Goal: Task Accomplishment & Management: Complete application form

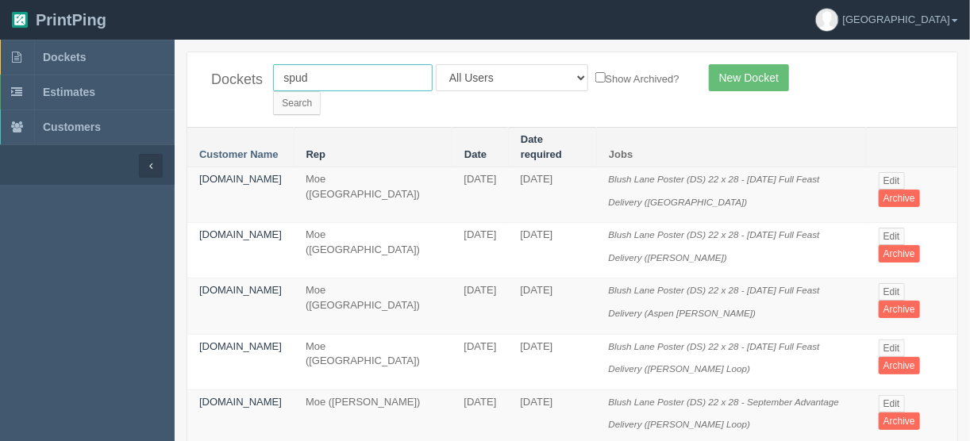
drag, startPoint x: 318, startPoint y: 73, endPoint x: 218, endPoint y: 121, distance: 110.8
type input "cci"
click at [321, 91] on input "Search" at bounding box center [297, 103] width 48 height 24
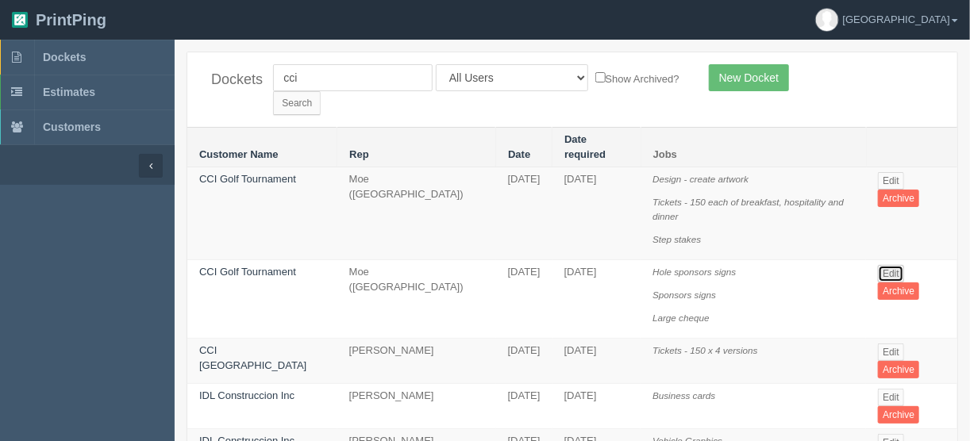
click at [887, 265] on link "Edit" at bounding box center [891, 273] width 26 height 17
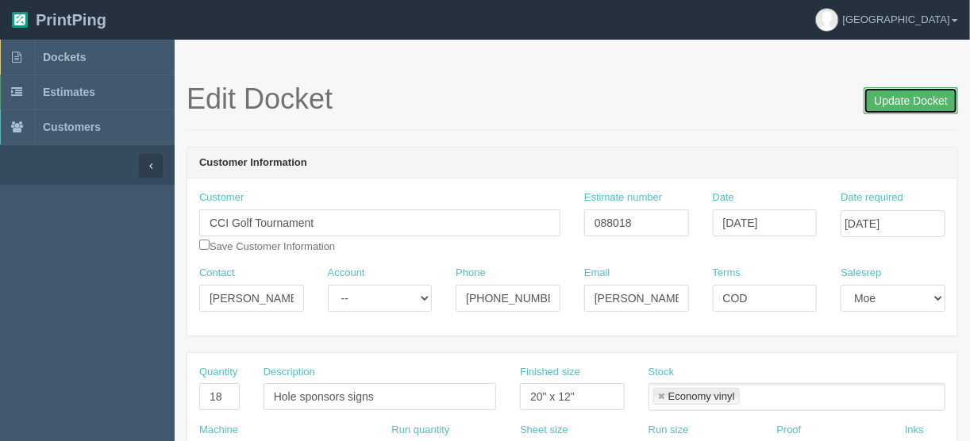
click at [892, 98] on input "Update Docket" at bounding box center [911, 100] width 94 height 27
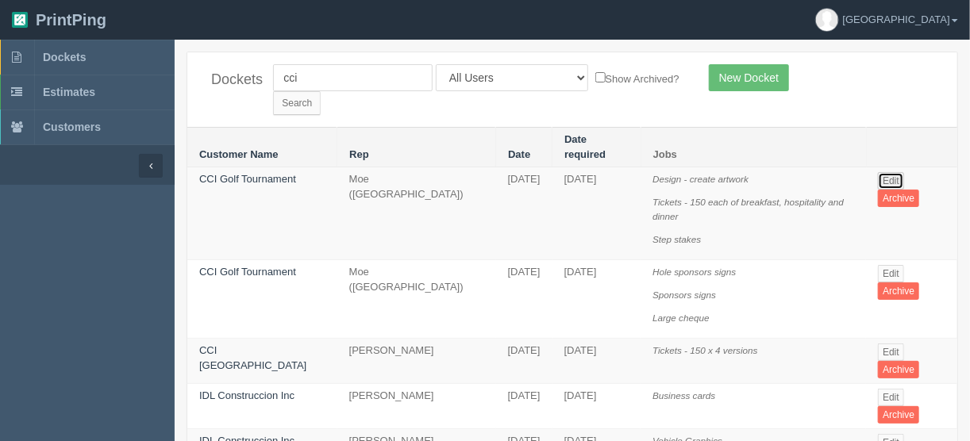
click at [892, 172] on link "Edit" at bounding box center [891, 180] width 26 height 17
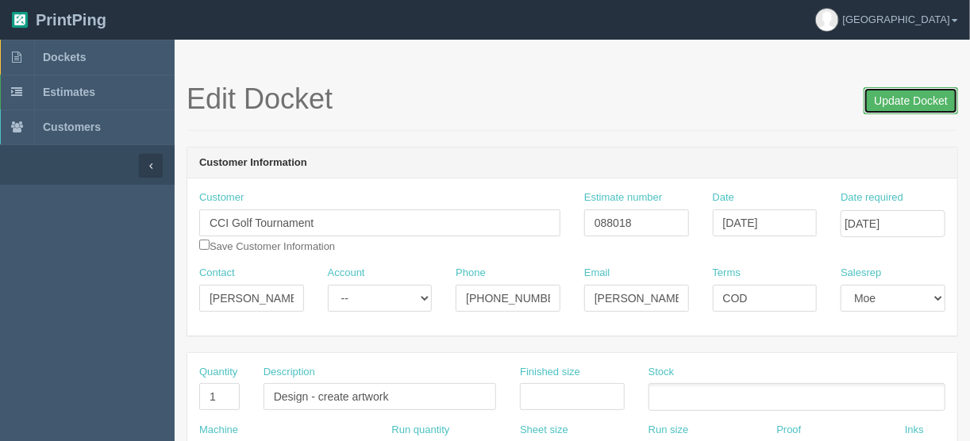
click at [896, 102] on input "Update Docket" at bounding box center [911, 100] width 94 height 27
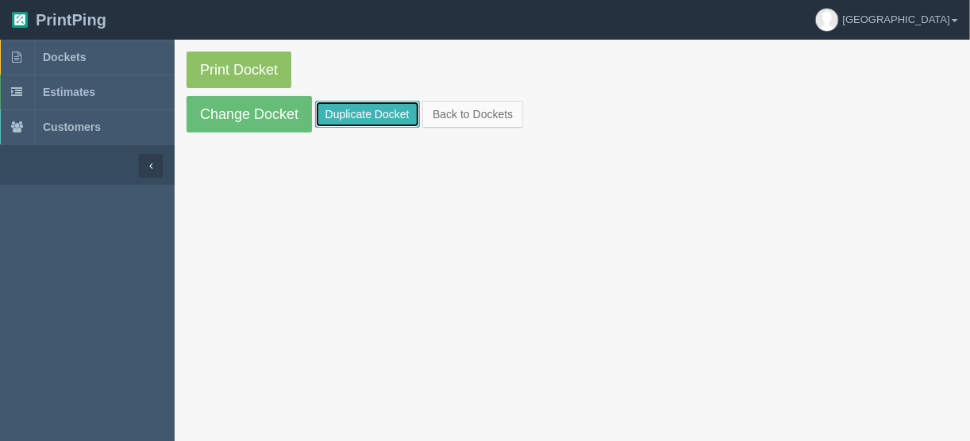
click at [345, 110] on link "Duplicate Docket" at bounding box center [367, 114] width 105 height 27
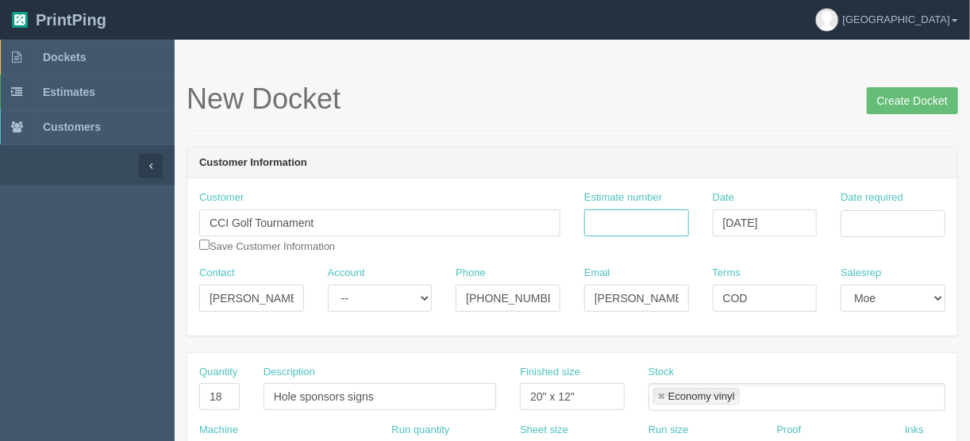
click at [615, 220] on input "Estimate number" at bounding box center [636, 223] width 105 height 27
type input "092330"
click at [849, 221] on input "Date required" at bounding box center [893, 223] width 105 height 27
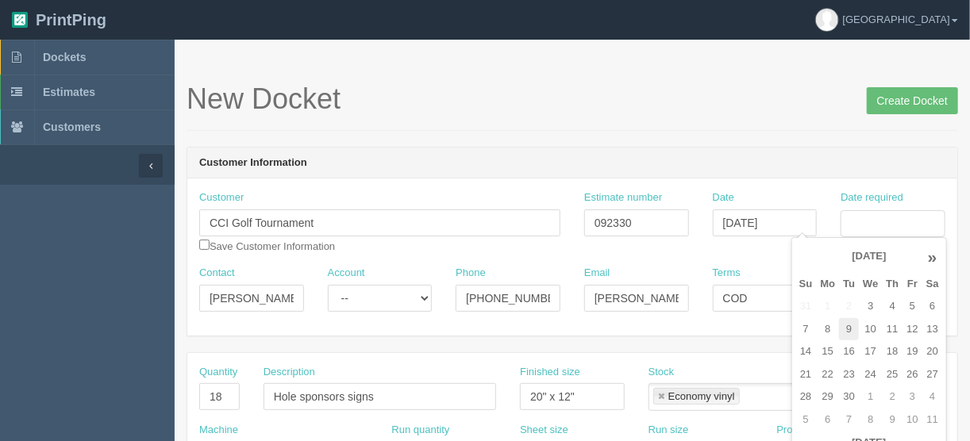
click at [846, 325] on td "9" at bounding box center [849, 329] width 20 height 23
click at [867, 328] on td "10" at bounding box center [870, 329] width 23 height 23
type input "[DATE]"
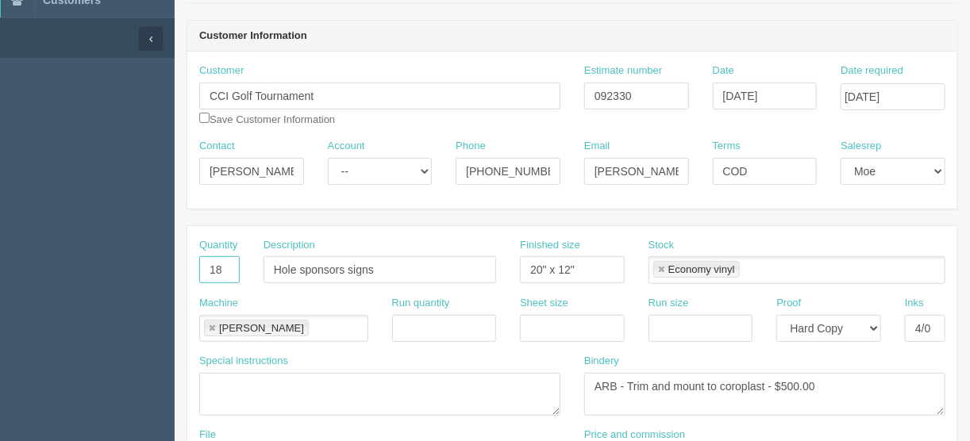
drag, startPoint x: 220, startPoint y: 270, endPoint x: 168, endPoint y: 264, distance: 51.9
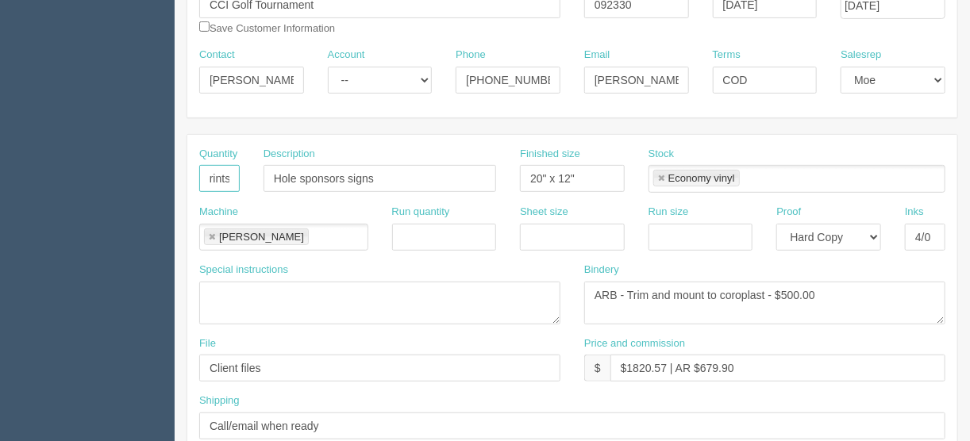
scroll to position [381, 0]
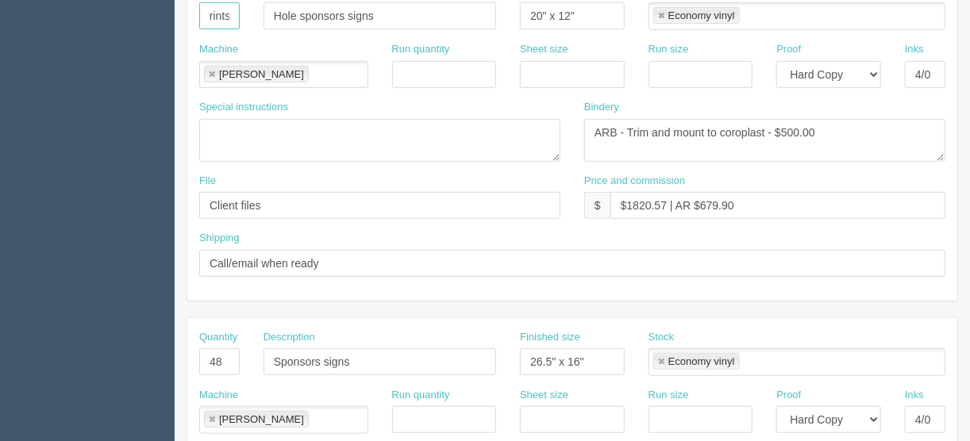
type input "36 = 72 prints"
drag, startPoint x: 225, startPoint y: 360, endPoint x: 162, endPoint y: 356, distance: 63.7
click at [164, 356] on section "Dockets Estimates Customers" at bounding box center [485, 360] width 970 height 1402
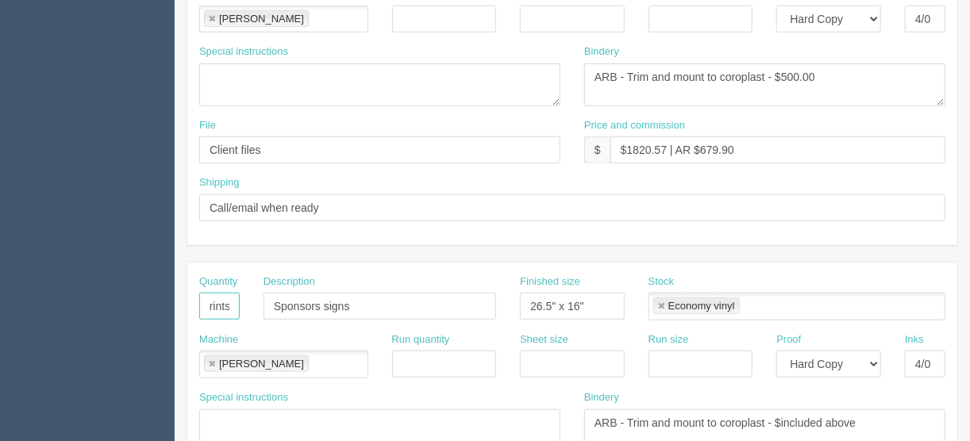
scroll to position [445, 0]
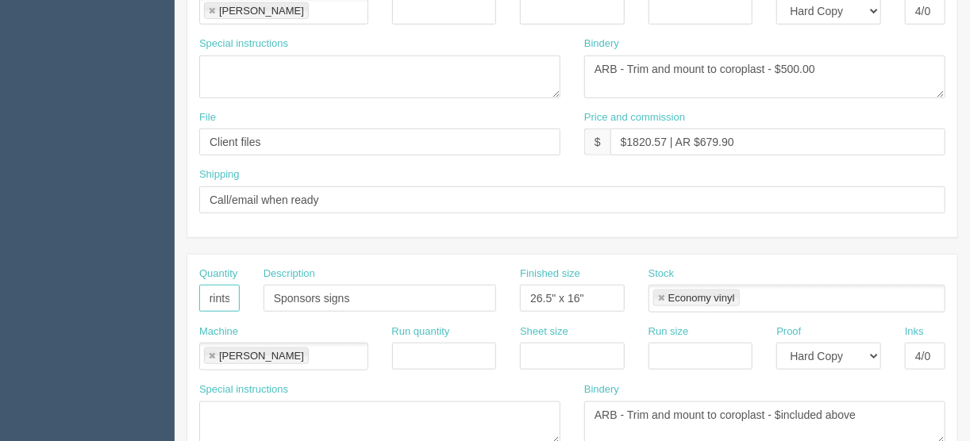
type input "24 = 48 prints"
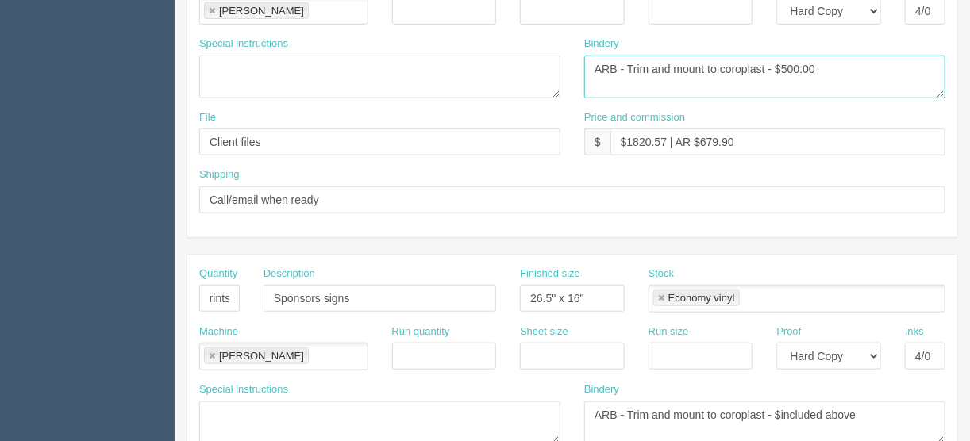
click at [786, 60] on textarea "ARB - Trim and mount to coroplast - $500.00" at bounding box center [764, 77] width 361 height 43
type textarea "ARB - Trim and mount to coroplast - $600.00"
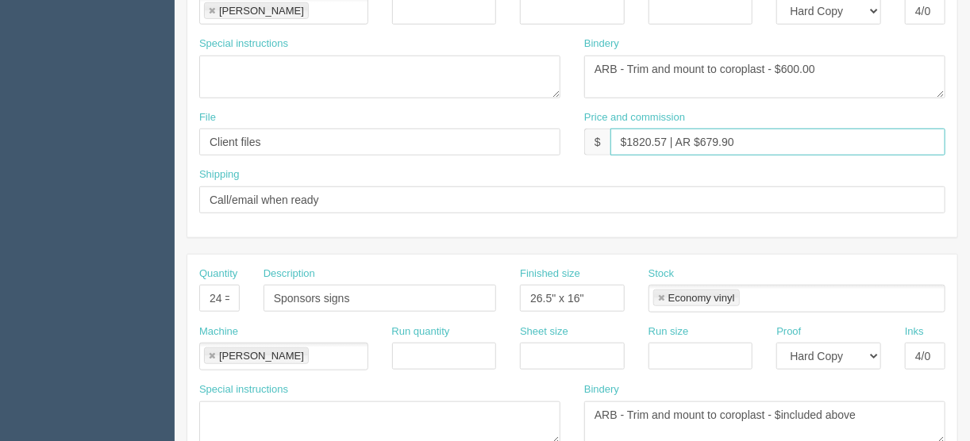
drag, startPoint x: 663, startPoint y: 133, endPoint x: 625, endPoint y: 139, distance: 38.5
click at [625, 139] on input "$1820.57 | AR $679.90" at bounding box center [778, 142] width 335 height 27
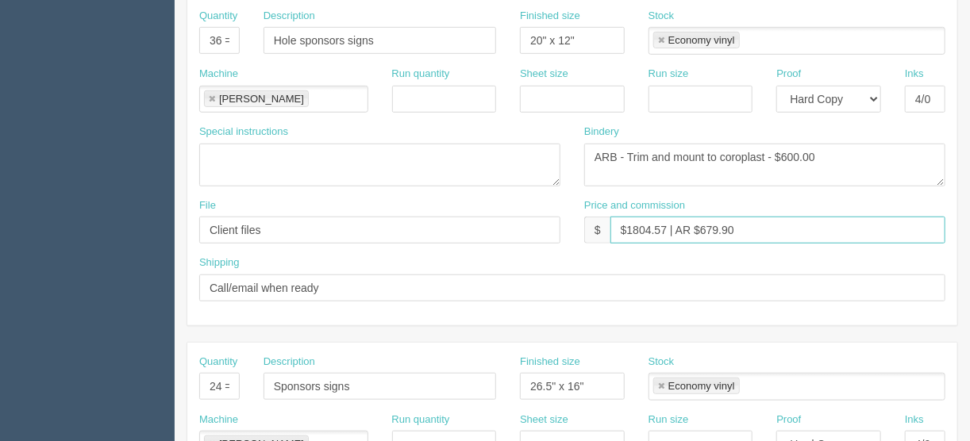
scroll to position [293, 0]
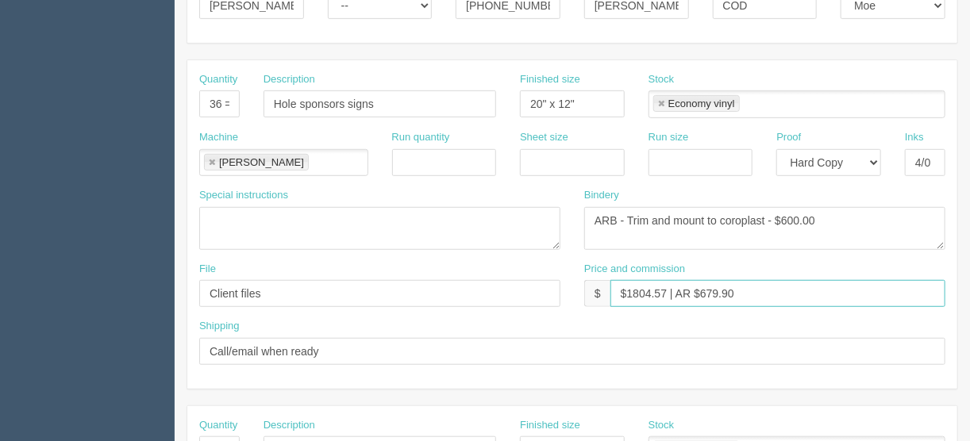
type input "$1804.57 | AR $679.90"
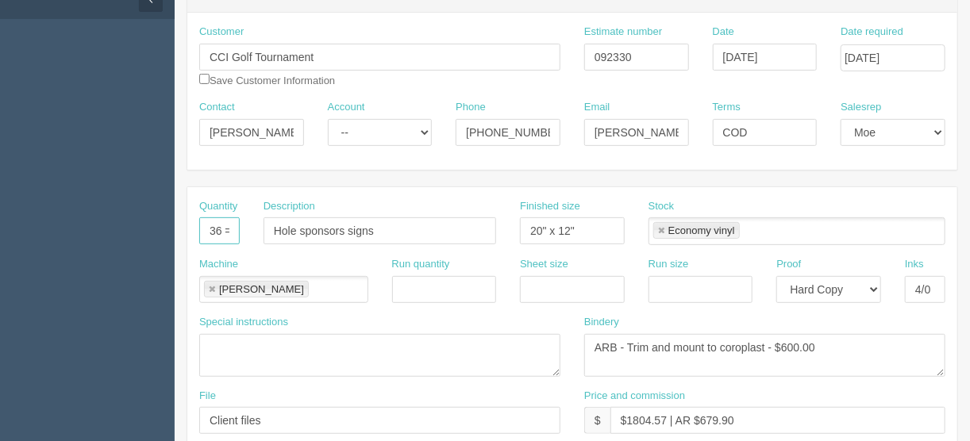
scroll to position [0, 47]
drag, startPoint x: 222, startPoint y: 227, endPoint x: 268, endPoint y: 236, distance: 46.9
click at [263, 230] on div "Quantity 36 = 72 prints Description Hole sponsors signs Finished size 20" x 12"…" at bounding box center [572, 228] width 770 height 58
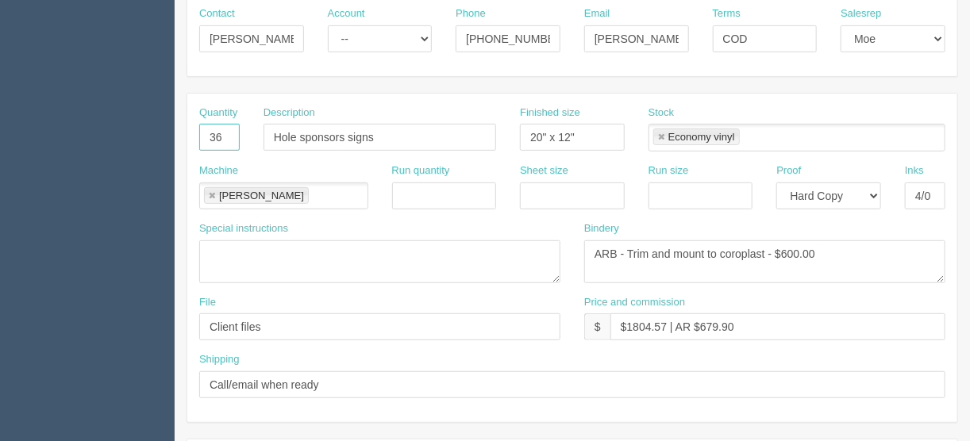
scroll to position [357, 0]
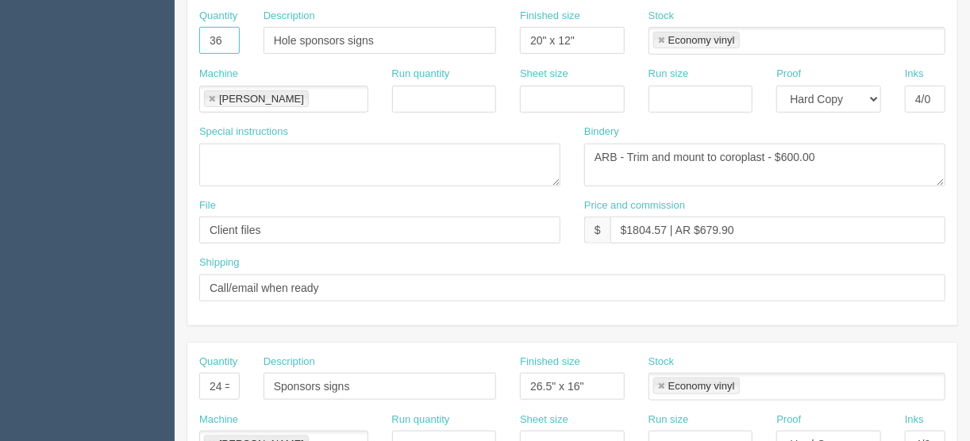
type input "36"
drag, startPoint x: 218, startPoint y: 382, endPoint x: 304, endPoint y: 371, distance: 86.5
click at [304, 371] on div "Quantity 24 = 48 prints Description Sponsors signs Finished size 26.5" x 16" St…" at bounding box center [572, 384] width 770 height 58
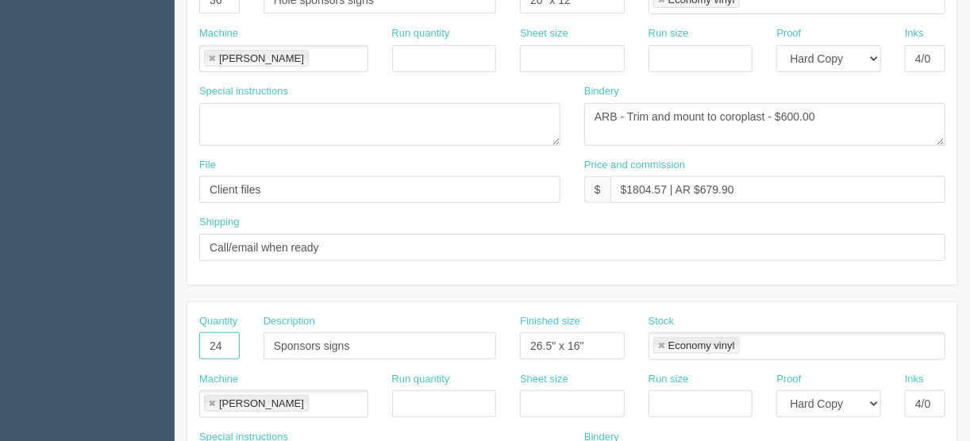
scroll to position [420, 0]
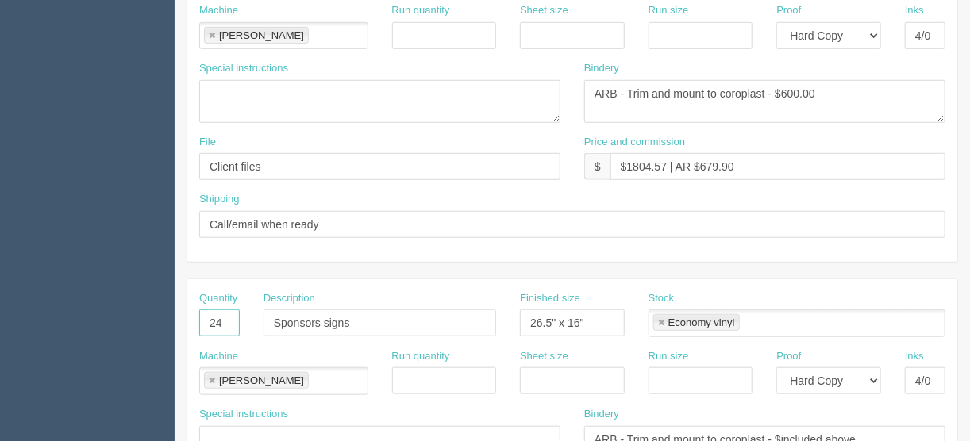
drag, startPoint x: 223, startPoint y: 318, endPoint x: 168, endPoint y: 320, distance: 54.8
click at [169, 320] on section "Dockets Estimates Customers" at bounding box center [485, 321] width 970 height 1402
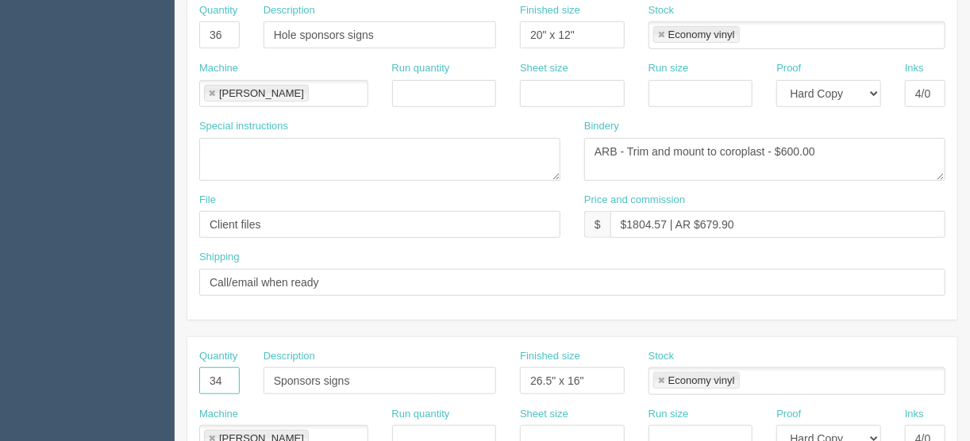
scroll to position [293, 0]
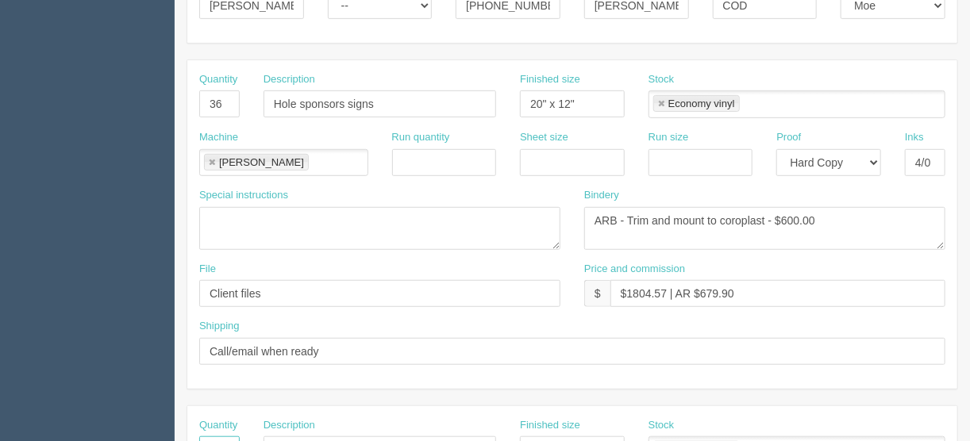
type input "34"
click at [401, 98] on input "Hole sponsors signs" at bounding box center [380, 104] width 233 height 27
drag, startPoint x: 373, startPoint y: 100, endPoint x: 512, endPoint y: 87, distance: 139.6
click at [512, 87] on div "Quantity 36 Description Hole sponsors signs (18 versions x 2 each) Finished siz…" at bounding box center [572, 101] width 770 height 58
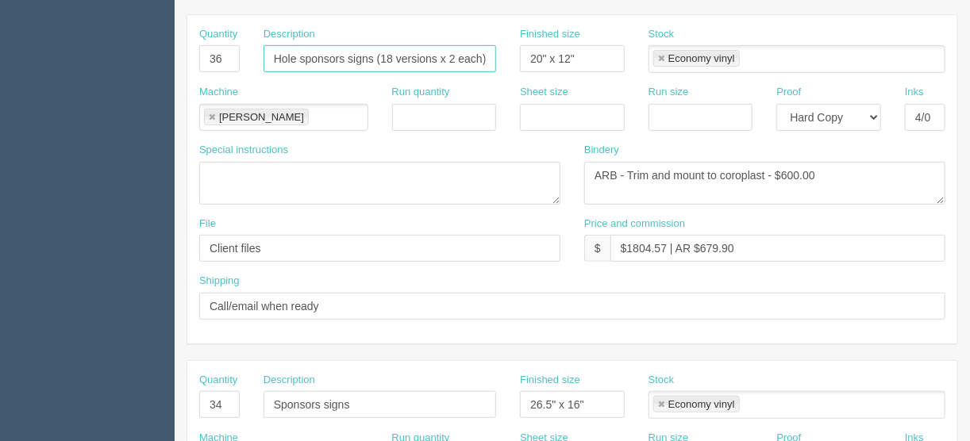
scroll to position [420, 0]
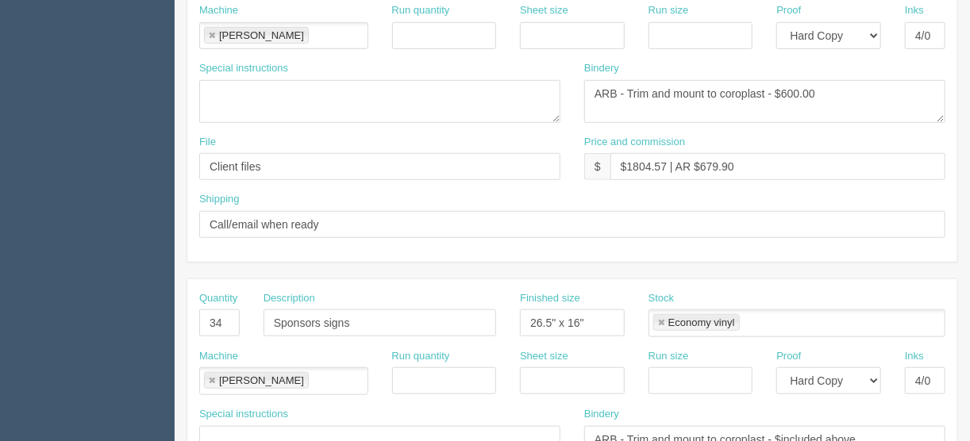
type input "Hole sponsors signs (18 versions x 2 each)"
click at [363, 320] on input "Sponsors signs" at bounding box center [380, 323] width 233 height 27
paste input "(18 versions x 2 each)"
click at [353, 320] on input "Sponsors signs (18 versions x 2 each)" at bounding box center [380, 323] width 233 height 27
click at [365, 318] on input "Sponsors signs (18 versions x 2 each)" at bounding box center [380, 323] width 233 height 27
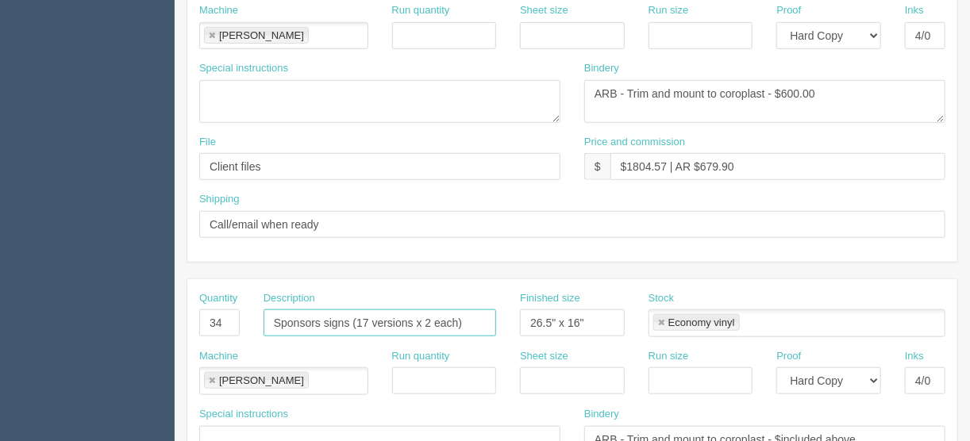
type input "Sponsors signs (17 versions x 2 each)"
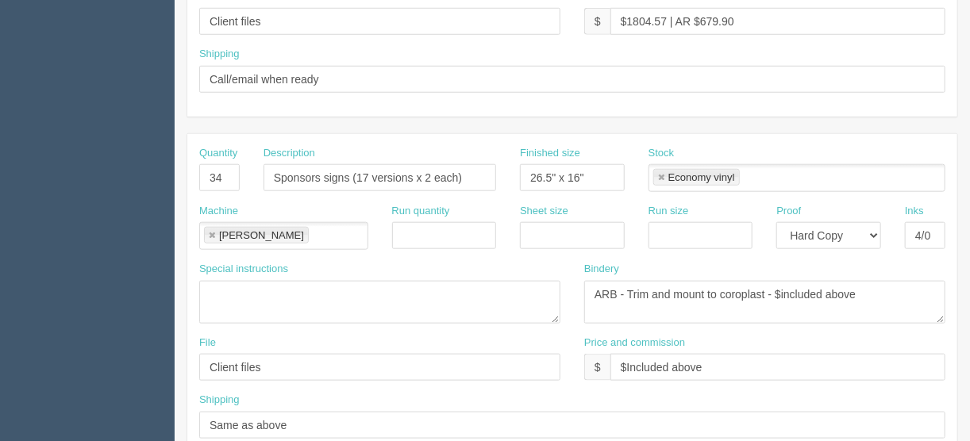
scroll to position [357, 0]
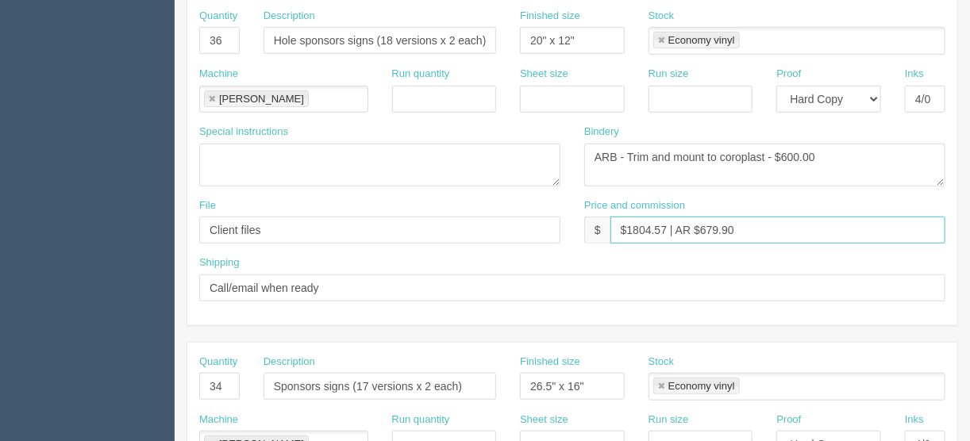
click at [743, 225] on input "$1804.57 | AR $679.90" at bounding box center [778, 230] width 335 height 27
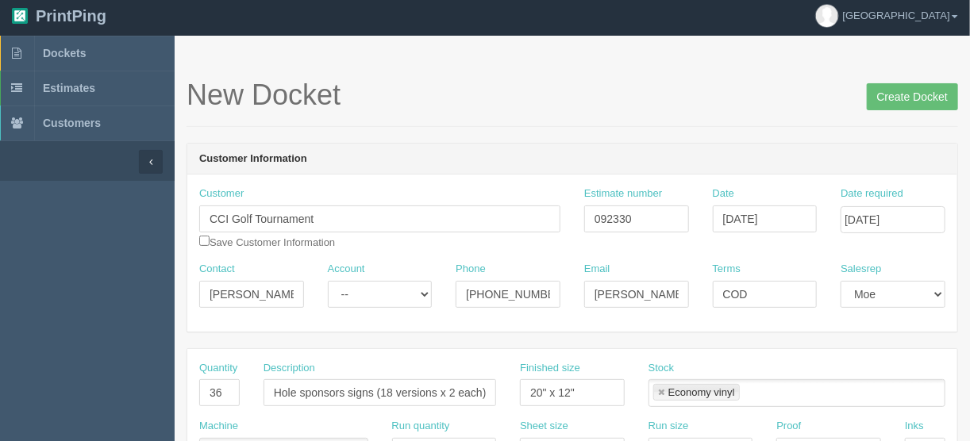
scroll to position [0, 0]
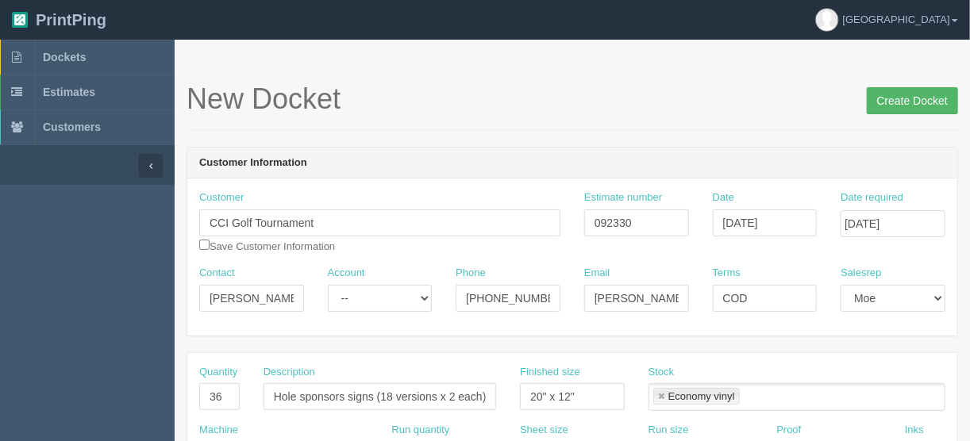
type input "$1804.57 | AR $676.71"
click at [912, 99] on input "Create Docket" at bounding box center [912, 100] width 91 height 27
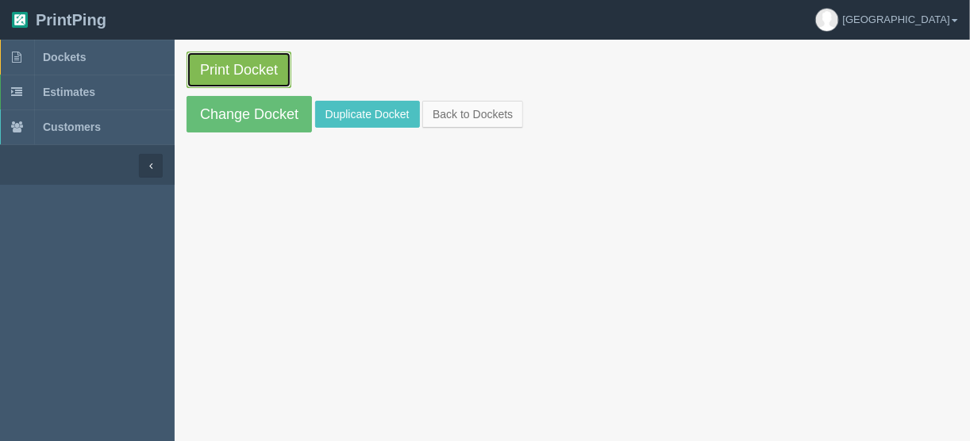
click at [233, 71] on link "Print Docket" at bounding box center [239, 70] width 105 height 37
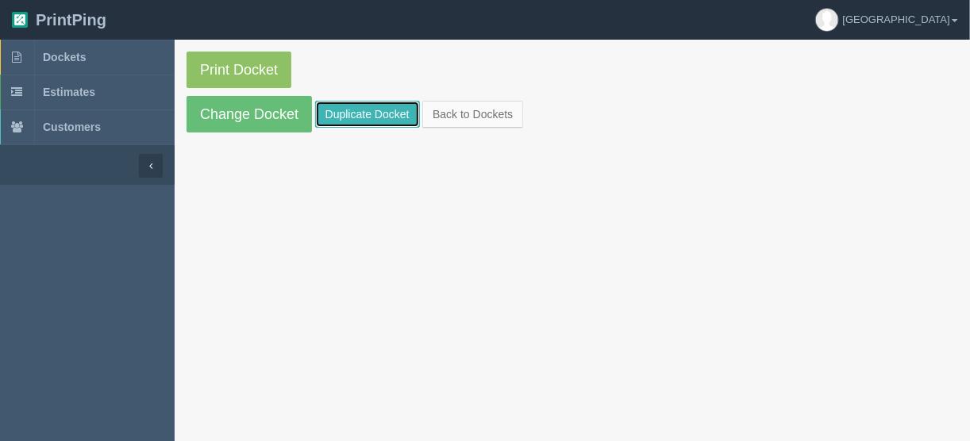
click at [362, 112] on link "Duplicate Docket" at bounding box center [367, 114] width 105 height 27
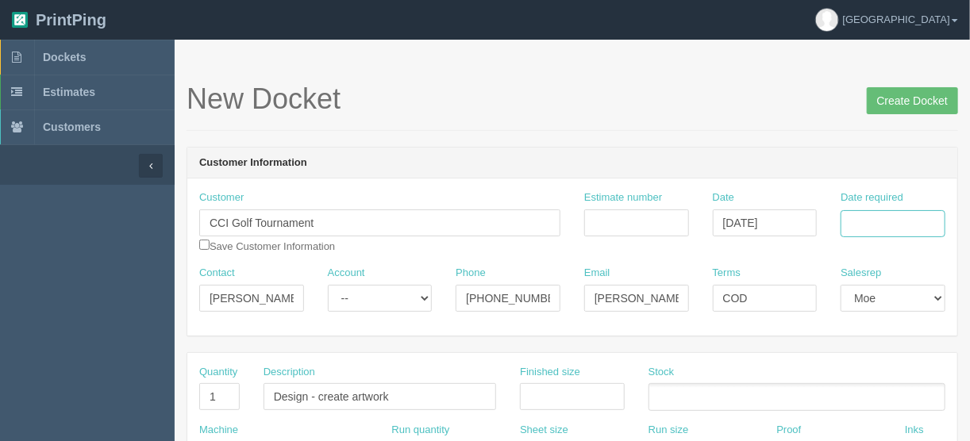
click at [852, 223] on input "Date required" at bounding box center [893, 223] width 105 height 27
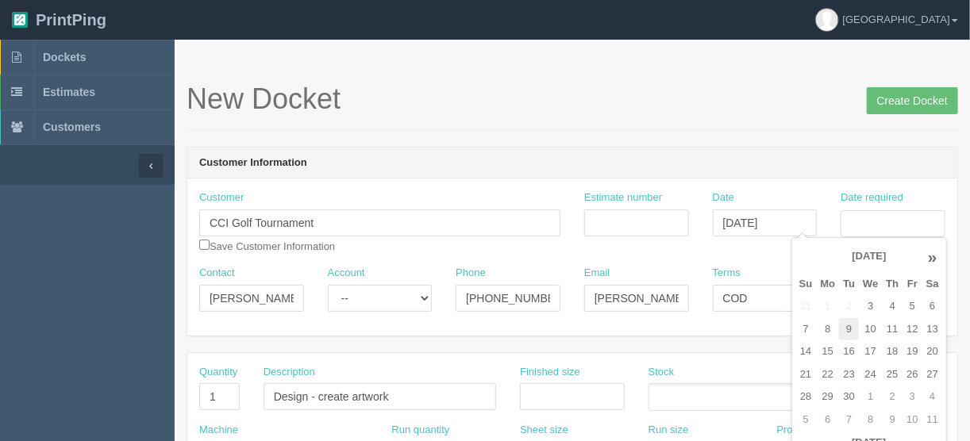
click at [848, 331] on td "9" at bounding box center [849, 329] width 20 height 23
click at [870, 326] on td "10" at bounding box center [870, 329] width 23 height 23
type input "September 10, 2025"
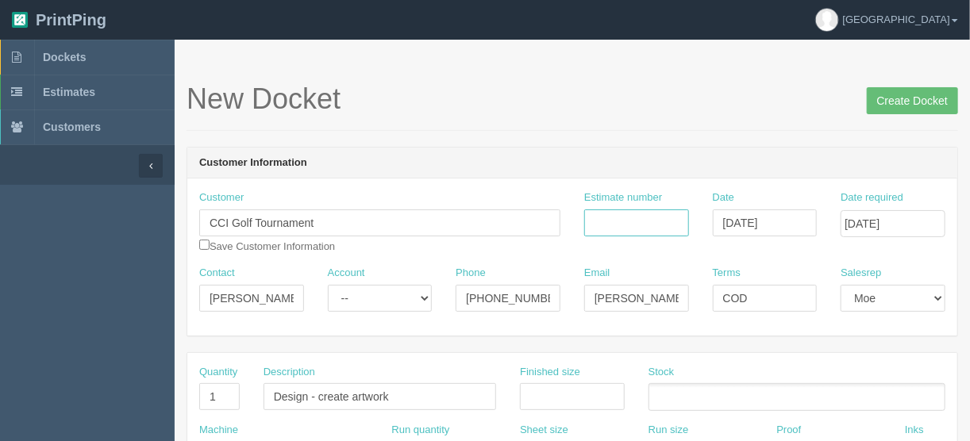
click at [642, 220] on input "Estimate number" at bounding box center [636, 223] width 105 height 27
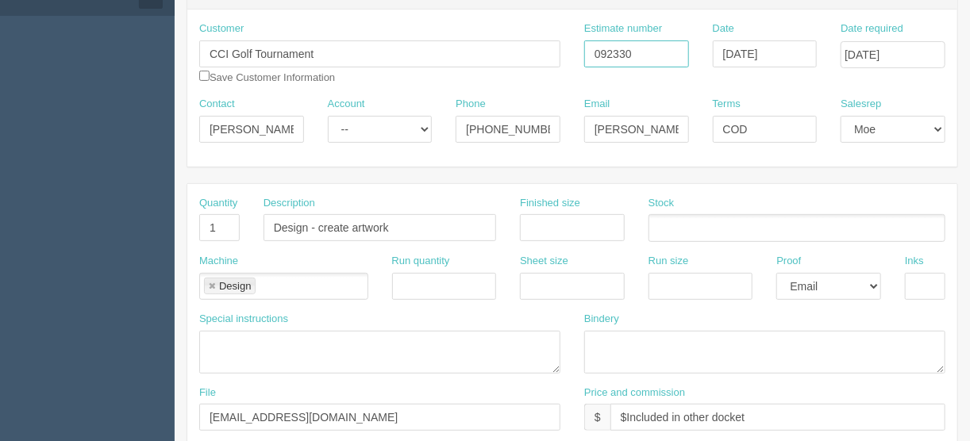
scroll to position [254, 0]
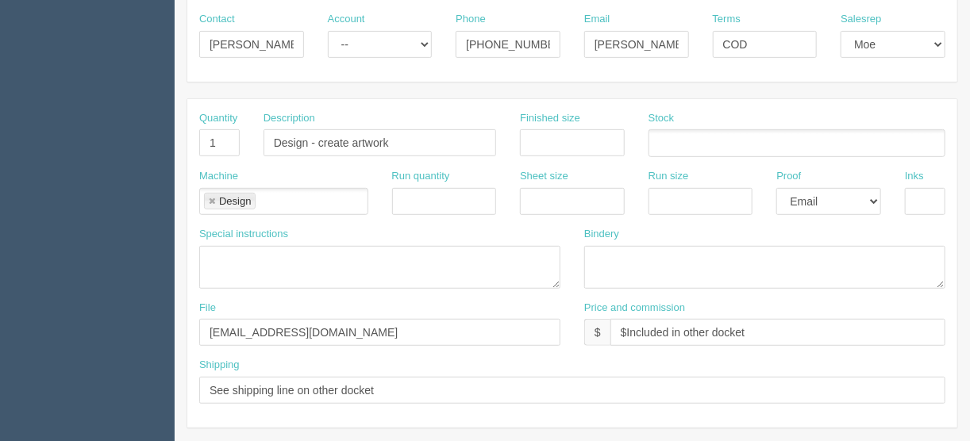
type input "092330"
drag, startPoint x: 397, startPoint y: 137, endPoint x: 318, endPoint y: 141, distance: 78.8
click at [318, 141] on input "Design - create artwork" at bounding box center [380, 142] width 233 height 27
drag, startPoint x: 425, startPoint y: 133, endPoint x: 362, endPoint y: 139, distance: 63.0
click at [362, 139] on input "Design - resize file to 6" x 9"" at bounding box center [380, 142] width 233 height 27
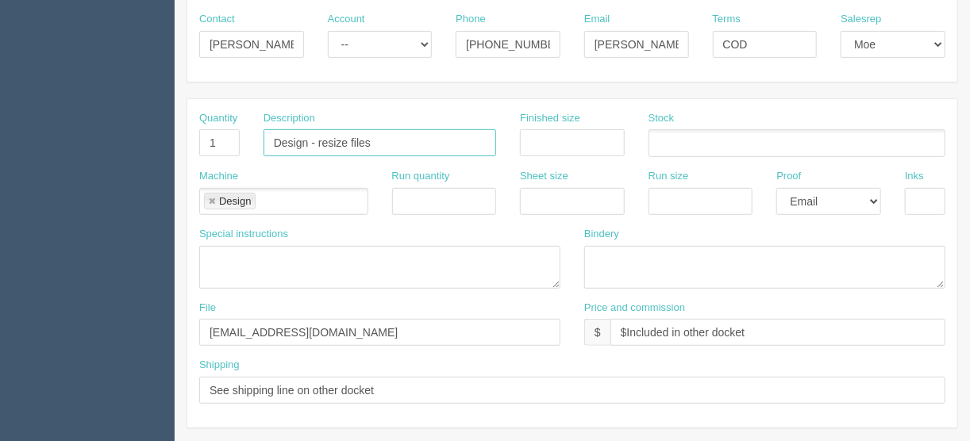
type input "Design - resize files"
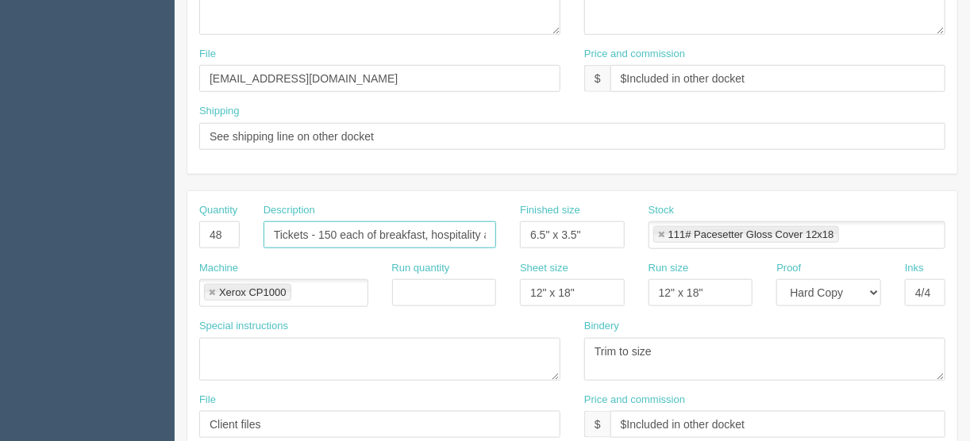
scroll to position [0, 49]
drag, startPoint x: 318, startPoint y: 227, endPoint x: 526, endPoint y: 244, distance: 207.9
click at [526, 244] on div "Quantity 48 Description Tickets - 150 each of breakfast, hospitality and dinner…" at bounding box center [572, 232] width 770 height 58
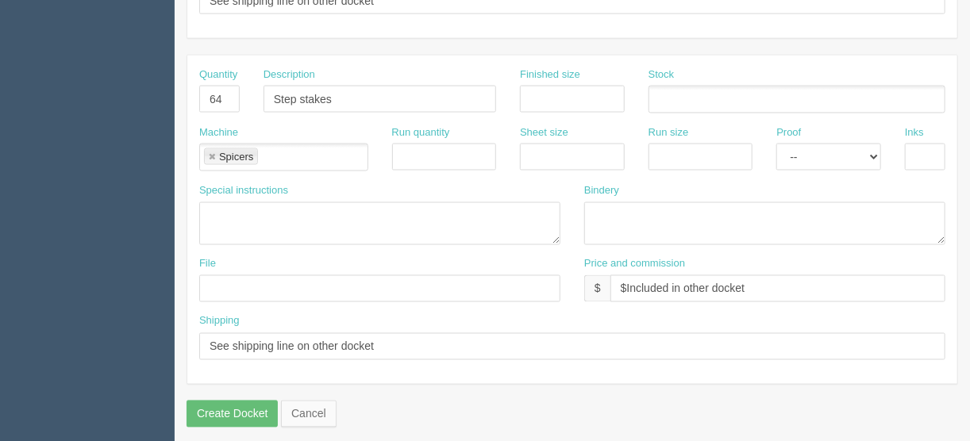
scroll to position [992, 0]
type input "Tickets - see breakdown below"
drag, startPoint x: 220, startPoint y: 90, endPoint x: 170, endPoint y: 96, distance: 50.4
type input "70"
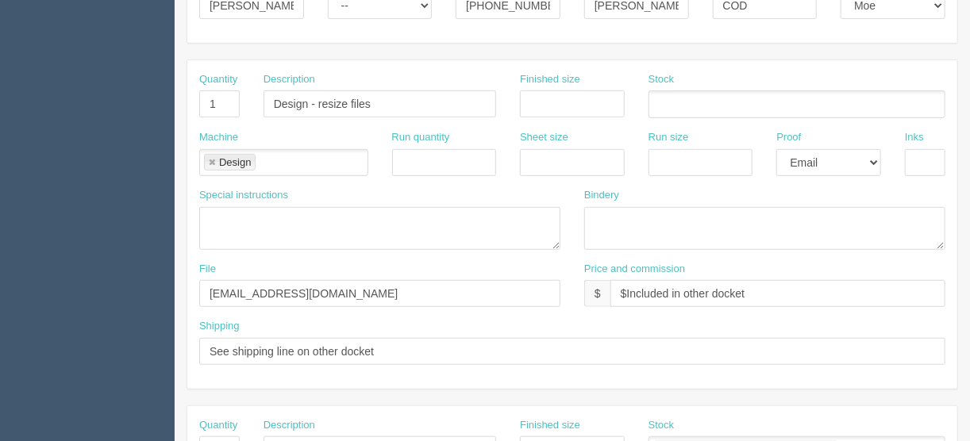
scroll to position [484, 0]
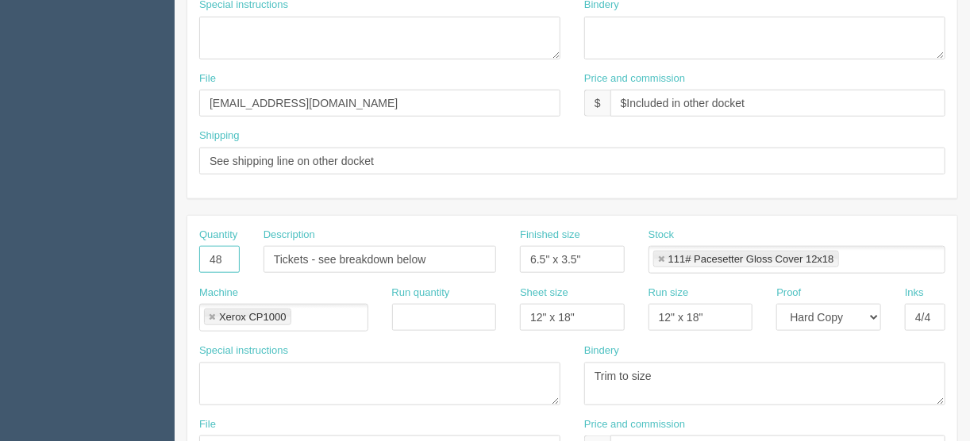
drag, startPoint x: 225, startPoint y: 255, endPoint x: 182, endPoint y: 259, distance: 43.1
click at [182, 259] on section "New Docket Create Docket Customer Information Customer CCI Golf Tournament Save…" at bounding box center [573, 257] width 796 height 1402
type input "945"
drag, startPoint x: 591, startPoint y: 251, endPoint x: 483, endPoint y: 251, distance: 108.0
click at [476, 254] on div "Quantity 945 Description Tickets - see breakdown below Finished size 6.5" x 3.5…" at bounding box center [572, 257] width 770 height 58
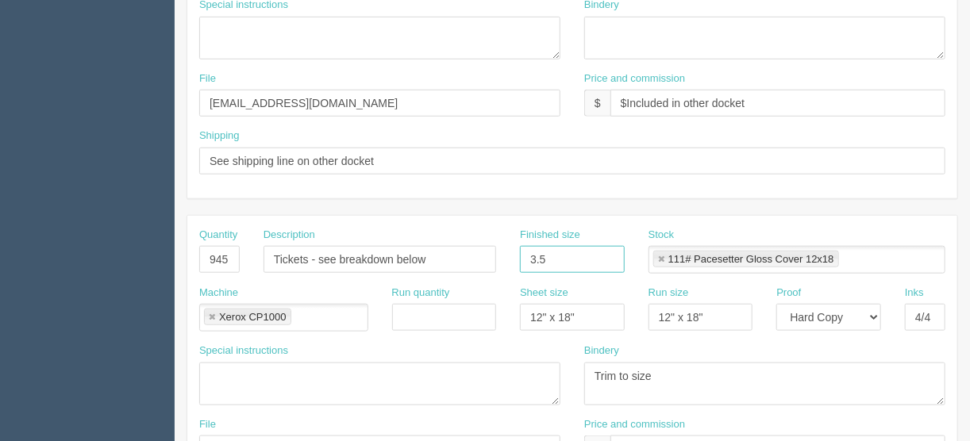
type input "3.5" x 2""
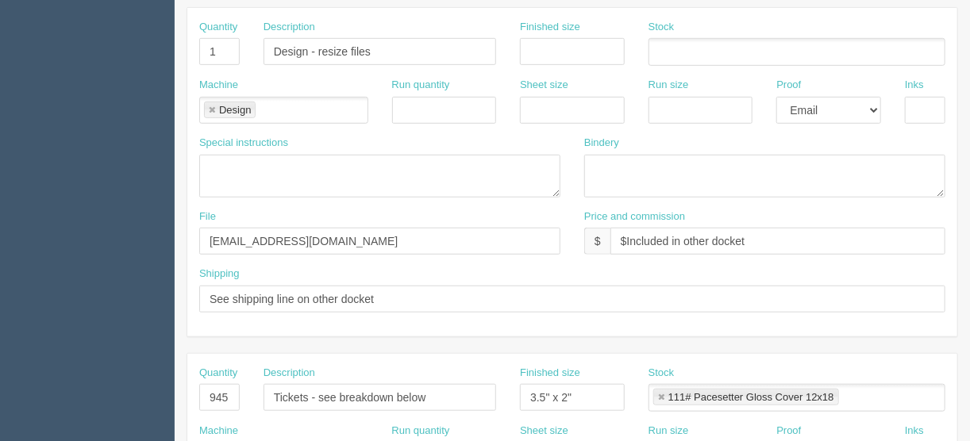
scroll to position [547, 0]
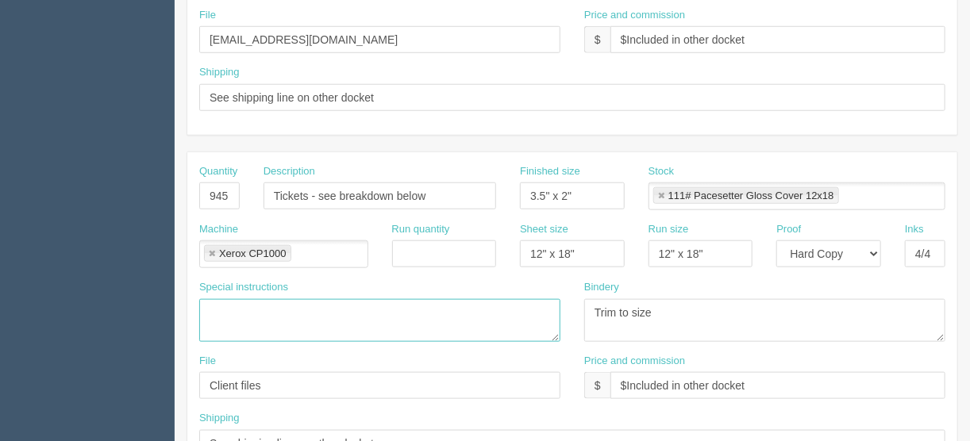
click at [229, 303] on textarea at bounding box center [379, 320] width 361 height 43
paste textarea "o For the tickets Lunch tickets – 195 o For the BBQ tickets – 250 o Hospitality…"
click at [234, 318] on textarea "o For the tickets Lunch tickets – 195 o For the BBQ tickets – 250 o Hospitality…" at bounding box center [379, 320] width 361 height 43
click at [233, 307] on textarea "o For the tickets Lunch tickets – 195 o For the BBQ tickets – 250 Hospitality -…" at bounding box center [379, 320] width 361 height 43
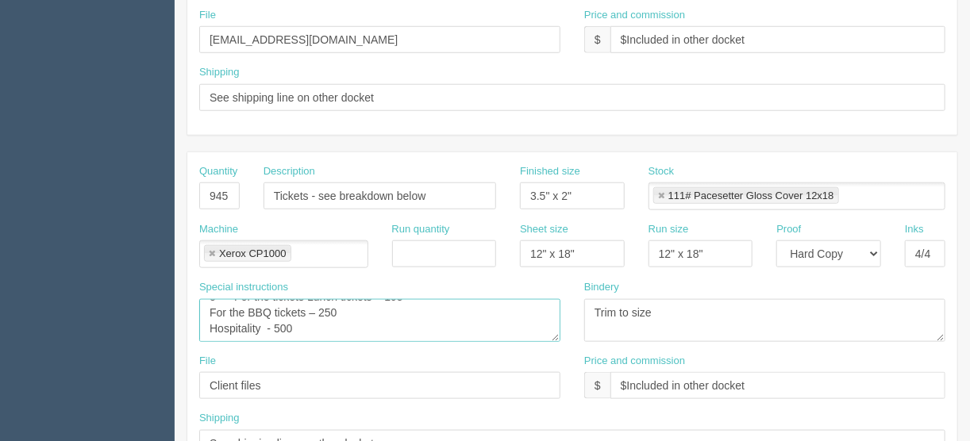
scroll to position [0, 0]
click at [234, 304] on textarea "o For the tickets Lunch tickets – 195 For the BBQ tickets – 250 Hospitality - 5…" at bounding box center [379, 320] width 361 height 43
type textarea "For the tickets Lunch tickets – 195 For the BBQ tickets – 250 Hospitality - 500"
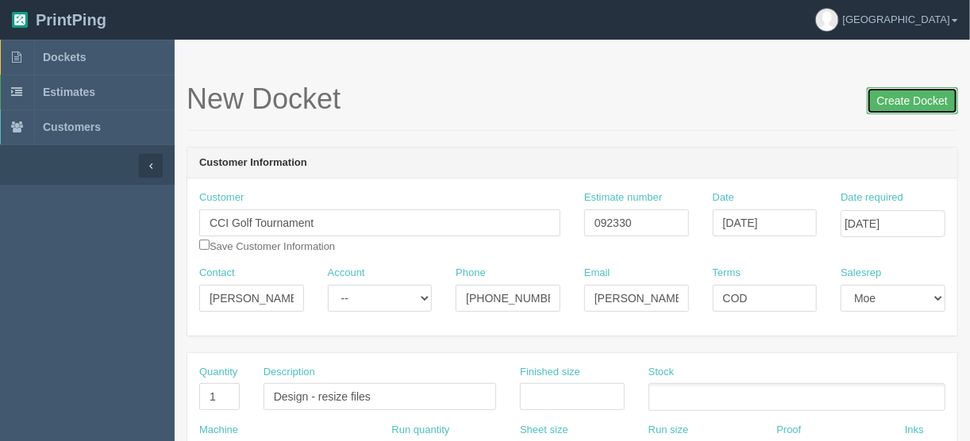
click at [912, 98] on input "Create Docket" at bounding box center [912, 100] width 91 height 27
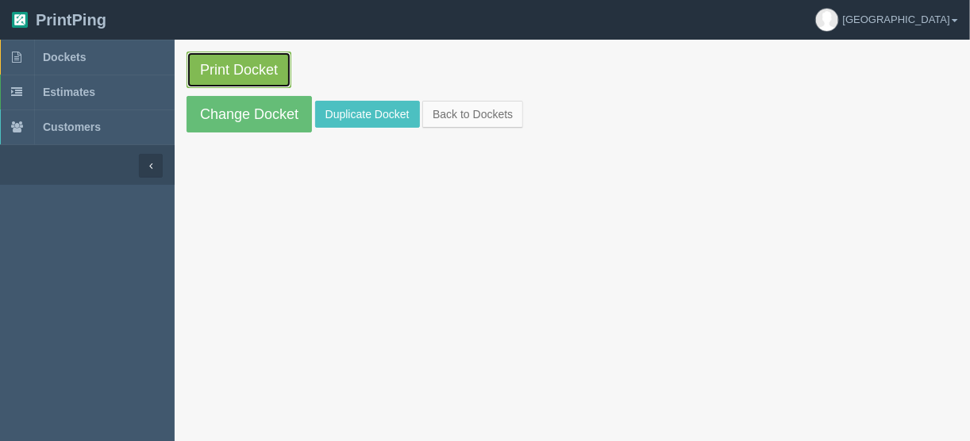
click at [249, 67] on link "Print Docket" at bounding box center [239, 70] width 105 height 37
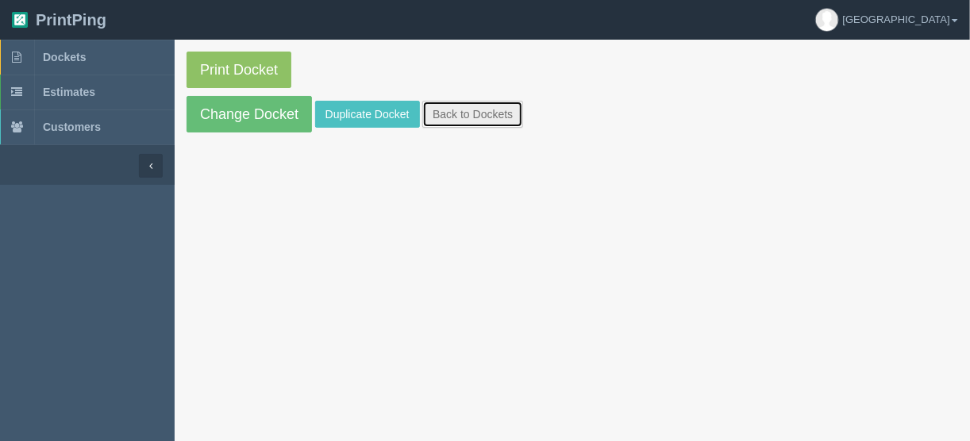
click at [460, 118] on link "Back to Dockets" at bounding box center [472, 114] width 101 height 27
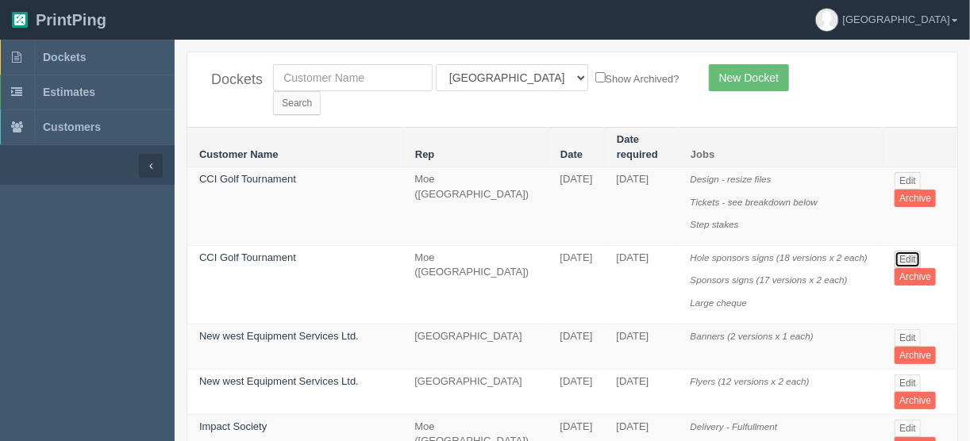
click at [903, 251] on link "Edit" at bounding box center [908, 259] width 26 height 17
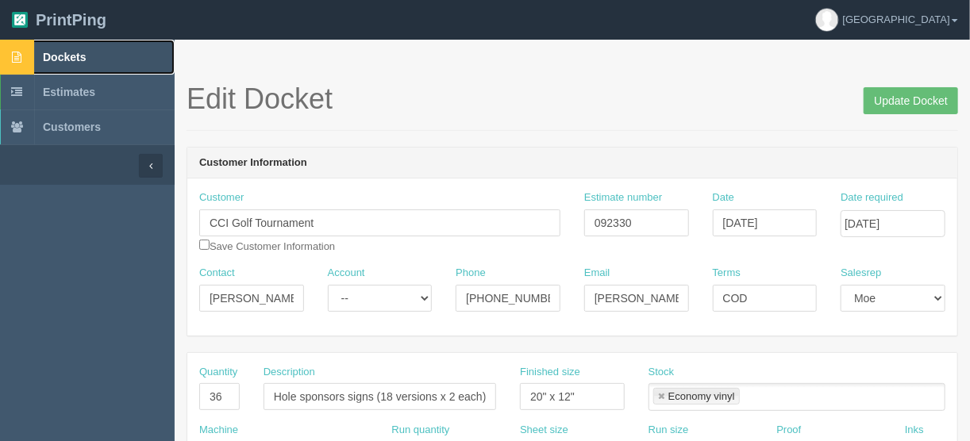
click at [65, 53] on span "Dockets" at bounding box center [64, 57] width 43 height 13
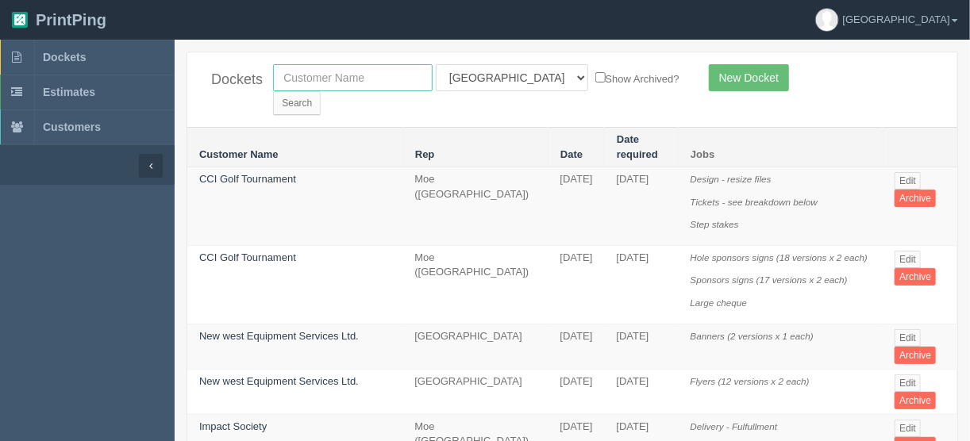
click at [324, 78] on input "text" at bounding box center [353, 77] width 160 height 27
type input "spud"
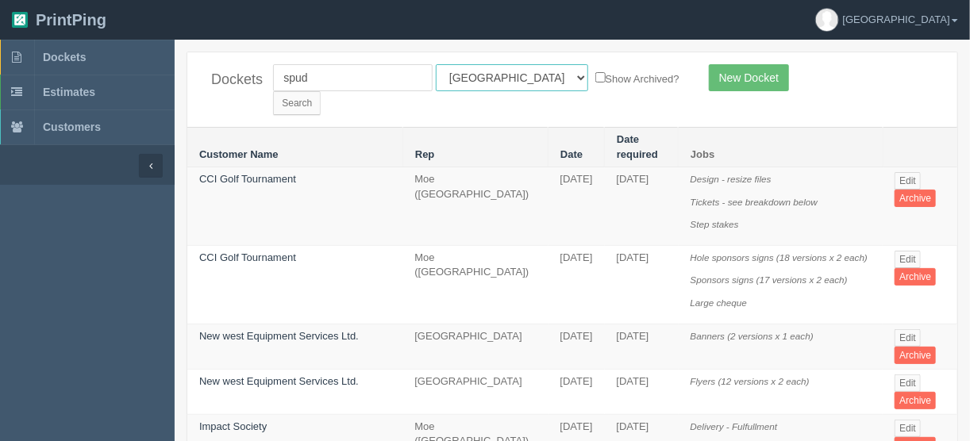
click at [503, 76] on select "All Users Ali Ali Test 1 Aly Amy Ankit Arif Brandon Dan France Greg Jim Mark Ma…" at bounding box center [512, 77] width 152 height 27
select select
click at [436, 64] on select "All Users Ali Ali Test 1 Aly Amy Ankit Arif Brandon Dan France Greg Jim Mark Ma…" at bounding box center [512, 77] width 152 height 27
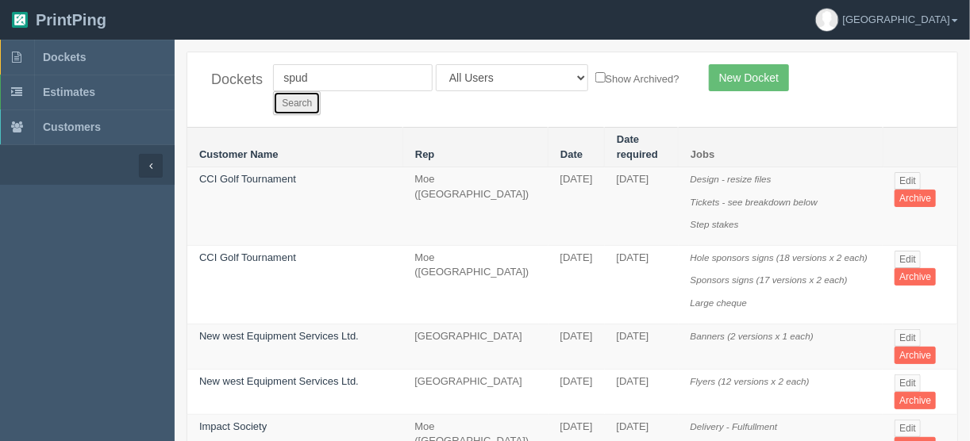
click at [321, 91] on input "Search" at bounding box center [297, 103] width 48 height 24
